Goal: Use online tool/utility: Utilize a website feature to perform a specific function

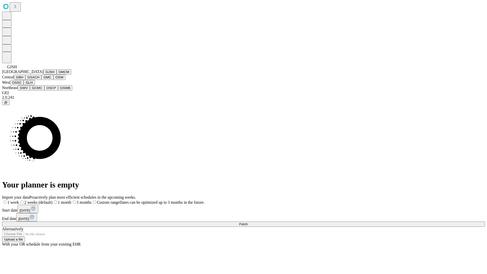
click at [43, 75] on button "GJSH" at bounding box center [49, 71] width 13 height 5
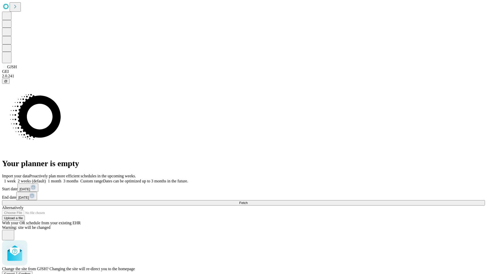
click at [31, 272] on span "Confirm" at bounding box center [25, 274] width 12 height 4
click at [61, 179] on label "1 month" at bounding box center [53, 181] width 15 height 4
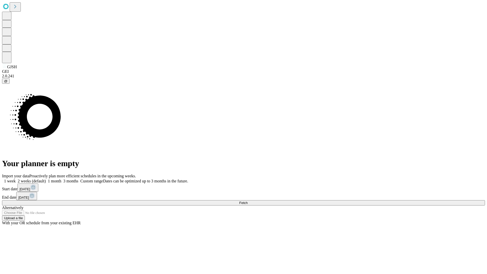
click at [248, 201] on span "Fetch" at bounding box center [243, 203] width 8 height 4
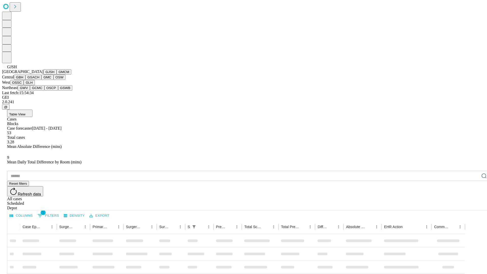
click at [57, 75] on button "GMCM" at bounding box center [64, 71] width 15 height 5
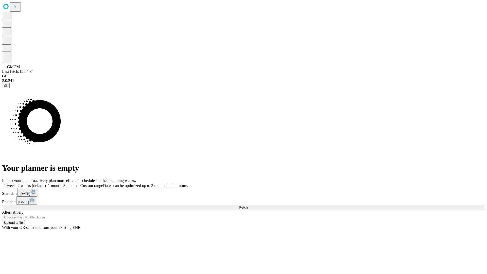
click at [61, 184] on label "1 month" at bounding box center [53, 186] width 15 height 4
click at [248, 206] on span "Fetch" at bounding box center [243, 208] width 8 height 4
click at [61, 184] on label "1 month" at bounding box center [53, 186] width 15 height 4
click at [248, 206] on span "Fetch" at bounding box center [243, 208] width 8 height 4
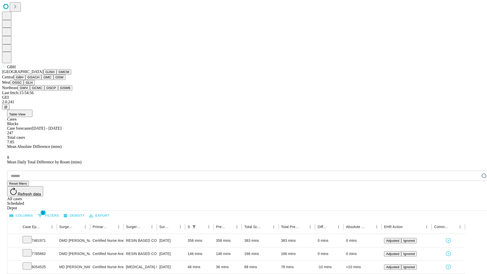
click at [39, 80] on button "GSACH" at bounding box center [33, 77] width 16 height 5
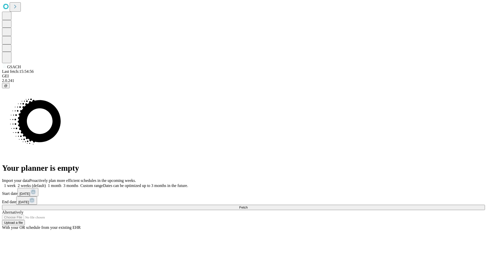
click at [61, 184] on label "1 month" at bounding box center [53, 186] width 15 height 4
click at [248, 206] on span "Fetch" at bounding box center [243, 208] width 8 height 4
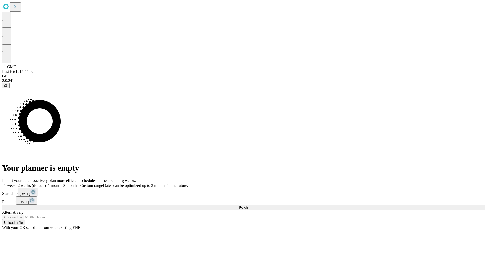
click at [61, 184] on label "1 month" at bounding box center [53, 186] width 15 height 4
click at [248, 206] on span "Fetch" at bounding box center [243, 208] width 8 height 4
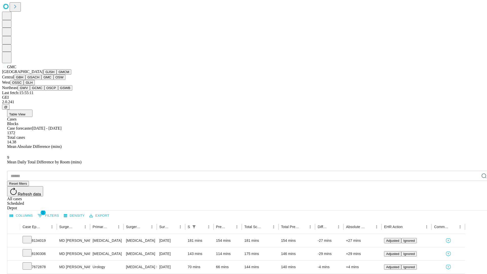
click at [54, 80] on button "OSW" at bounding box center [60, 77] width 12 height 5
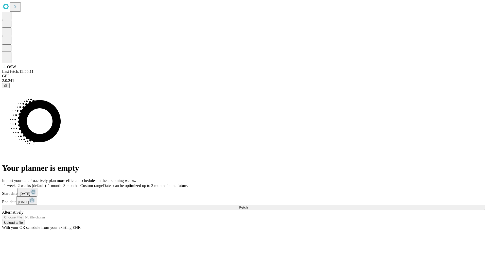
click at [61, 184] on label "1 month" at bounding box center [53, 186] width 15 height 4
click at [248, 206] on span "Fetch" at bounding box center [243, 208] width 8 height 4
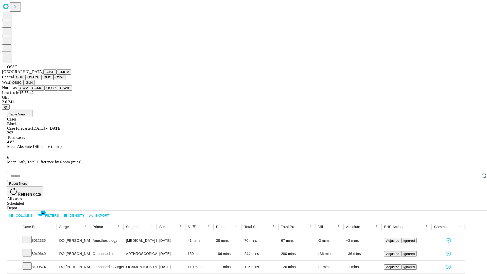
click at [35, 85] on button "GLH" at bounding box center [29, 82] width 11 height 5
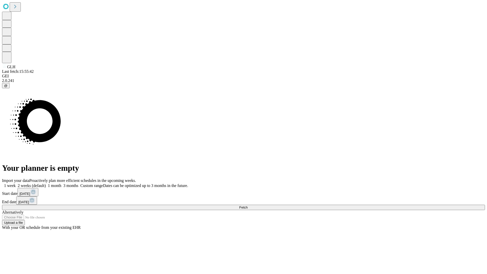
click at [61, 184] on label "1 month" at bounding box center [53, 186] width 15 height 4
click at [248, 206] on span "Fetch" at bounding box center [243, 208] width 8 height 4
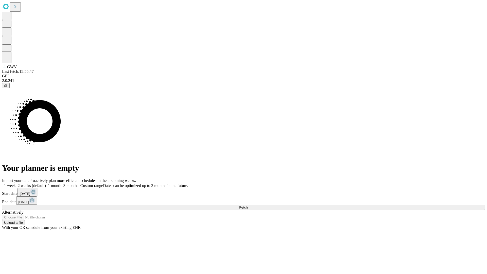
click at [61, 184] on label "1 month" at bounding box center [53, 186] width 15 height 4
click at [248, 206] on span "Fetch" at bounding box center [243, 208] width 8 height 4
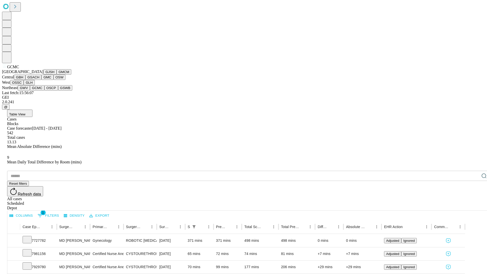
click at [44, 91] on button "OSCP" at bounding box center [51, 87] width 14 height 5
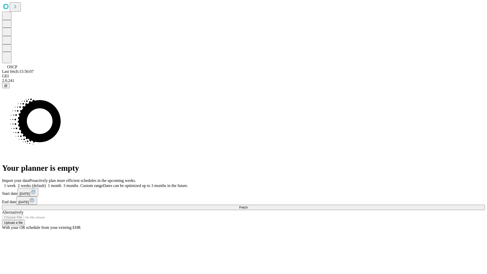
click at [248, 206] on span "Fetch" at bounding box center [243, 208] width 8 height 4
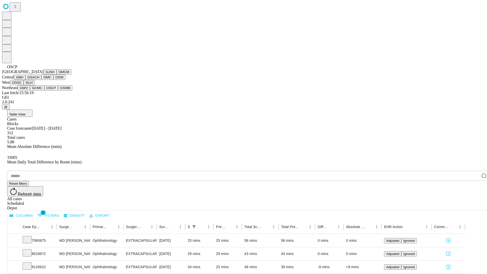
click at [58, 91] on button "GSWB" at bounding box center [65, 87] width 14 height 5
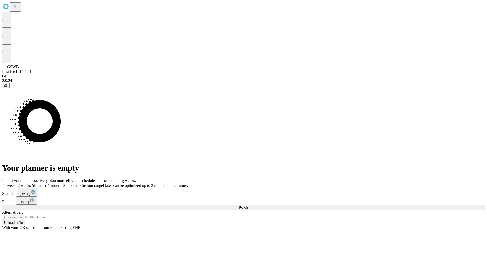
click at [248, 206] on span "Fetch" at bounding box center [243, 208] width 8 height 4
